Goal: Task Accomplishment & Management: Manage account settings

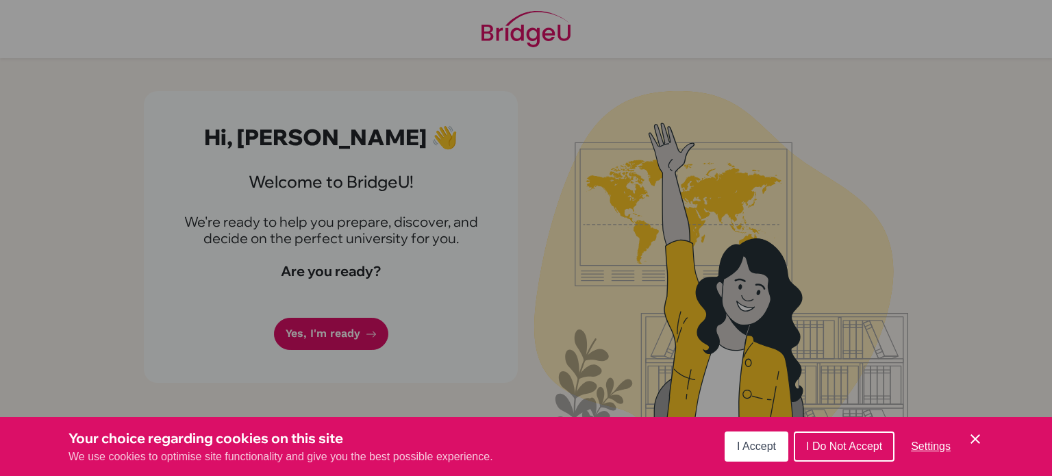
click at [758, 447] on span "I Accept" at bounding box center [756, 446] width 39 height 12
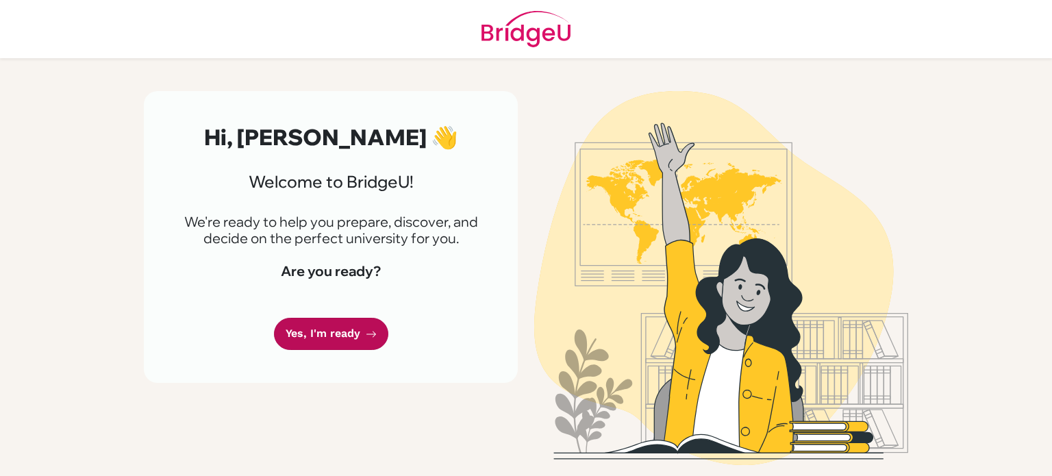
click at [361, 350] on link "Yes, I'm ready" at bounding box center [331, 334] width 114 height 32
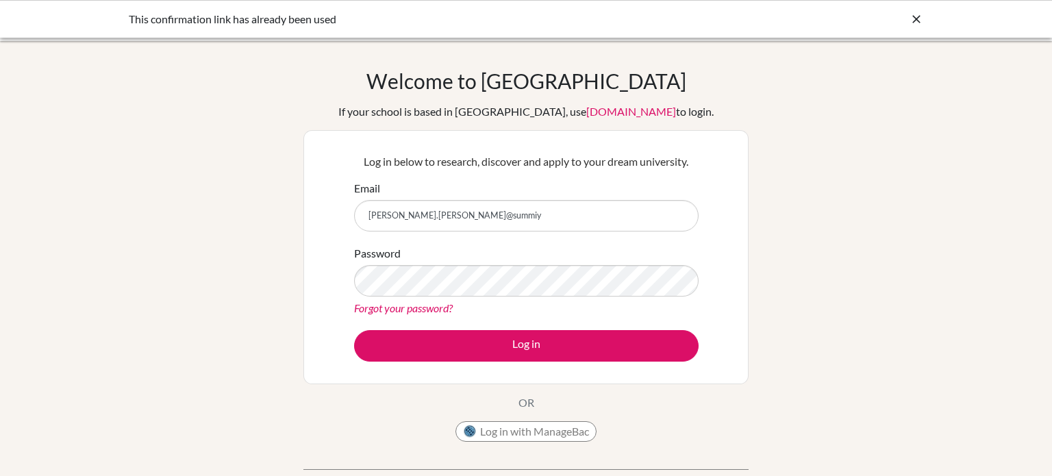
type input "diana.nedal@summiy"
click at [436, 309] on link "Forgot your password?" at bounding box center [403, 307] width 99 height 13
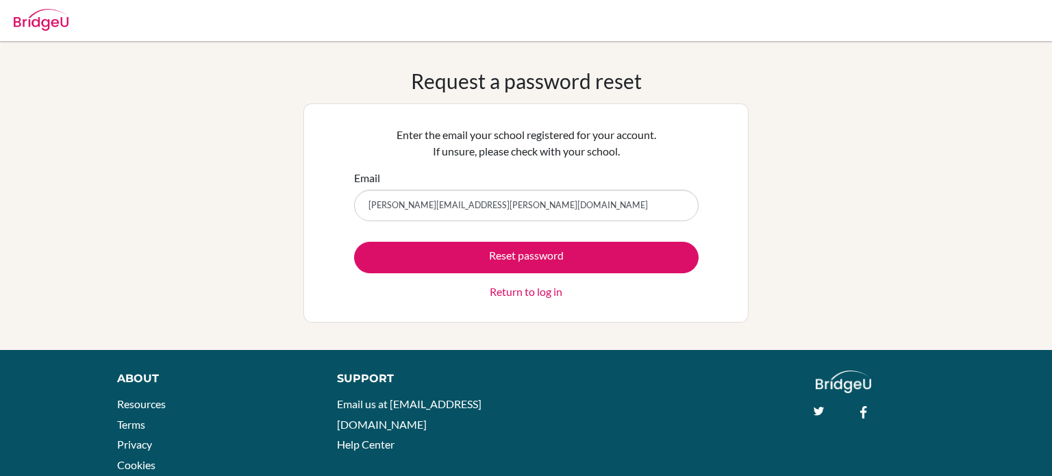
type input "[PERSON_NAME][EMAIL_ADDRESS][PERSON_NAME][DOMAIN_NAME]"
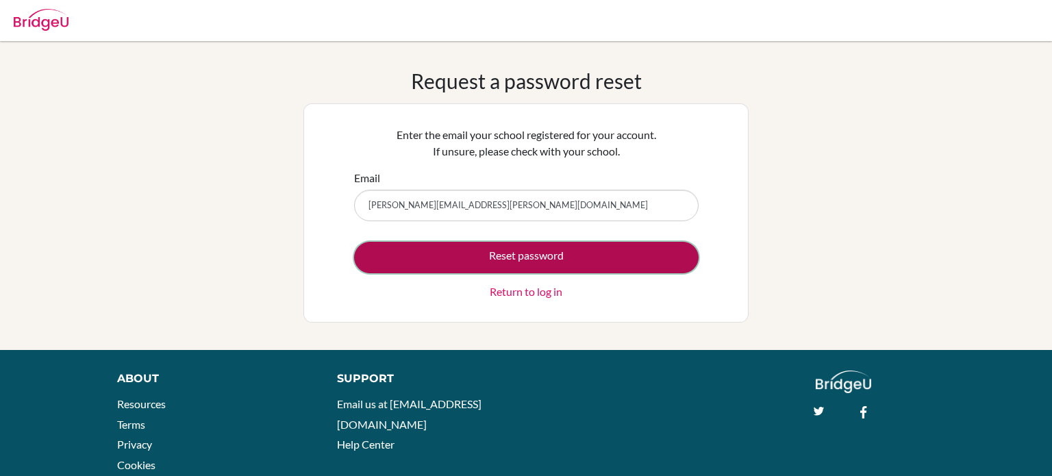
click at [545, 253] on button "Reset password" at bounding box center [526, 258] width 345 height 32
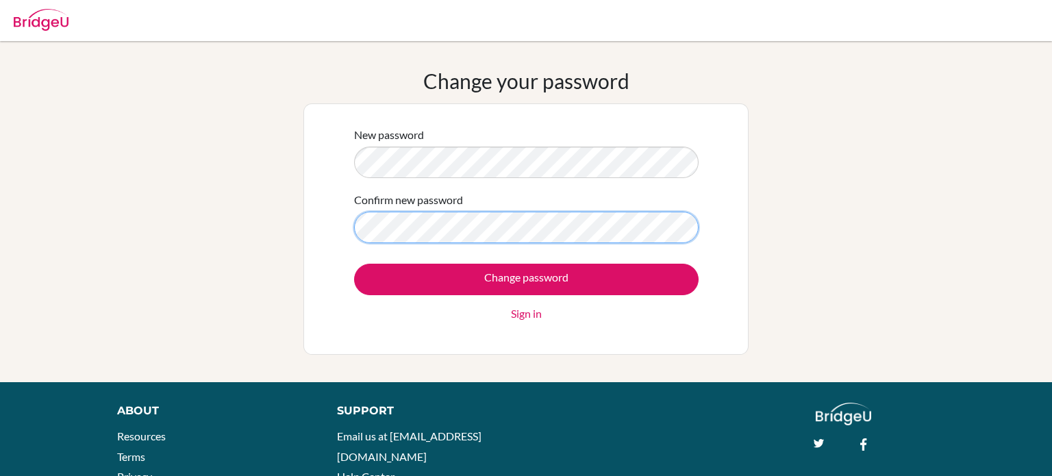
click at [354, 264] on input "Change password" at bounding box center [526, 280] width 345 height 32
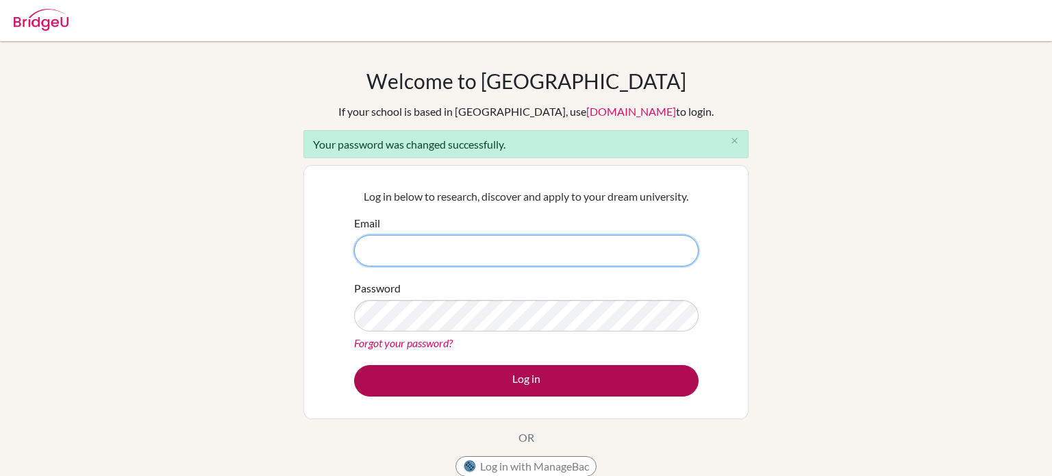
type input "[PERSON_NAME][EMAIL_ADDRESS][PERSON_NAME][DOMAIN_NAME]"
click at [566, 376] on button "Log in" at bounding box center [526, 381] width 345 height 32
